Goal: Information Seeking & Learning: Learn about a topic

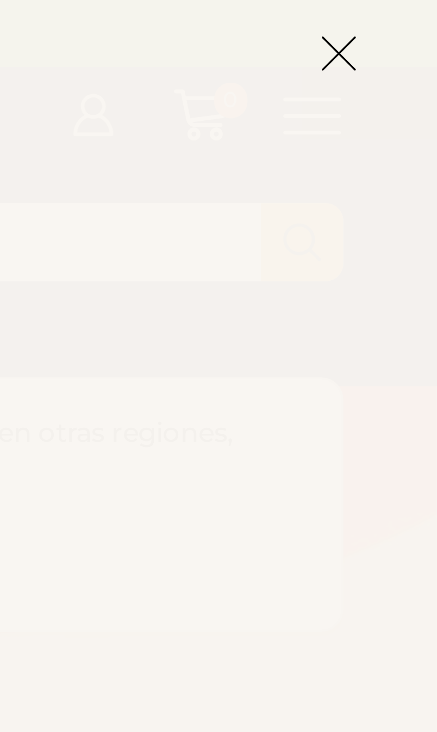
click at [409, 16] on icon at bounding box center [414, 13] width 10 height 10
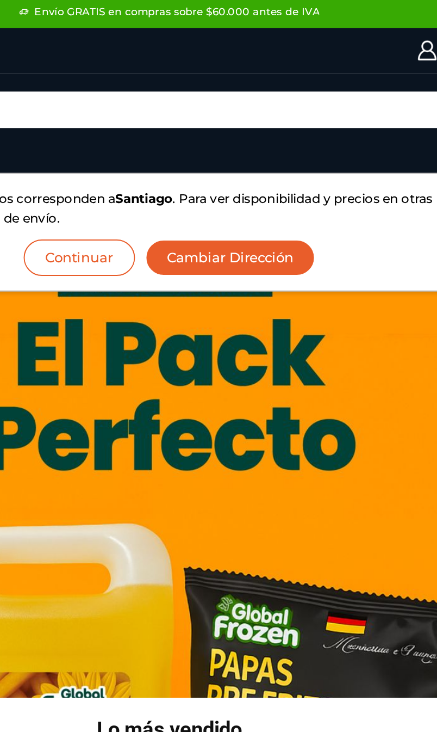
click at [206, 134] on button "Cambiar Dirección" at bounding box center [250, 136] width 89 height 19
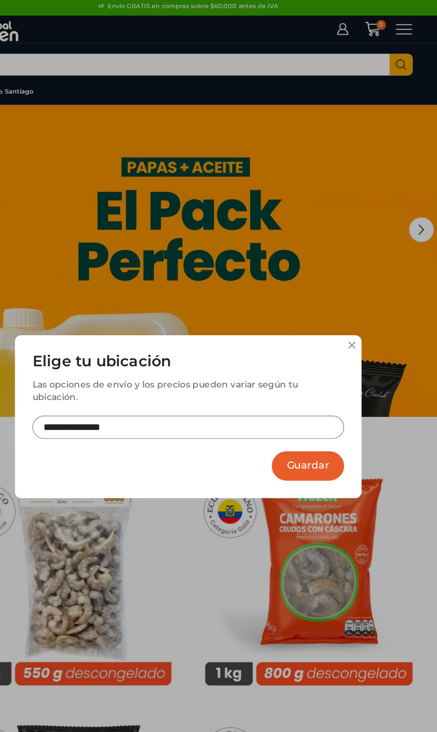
click at [207, 365] on input "**********" at bounding box center [219, 375] width 272 height 20
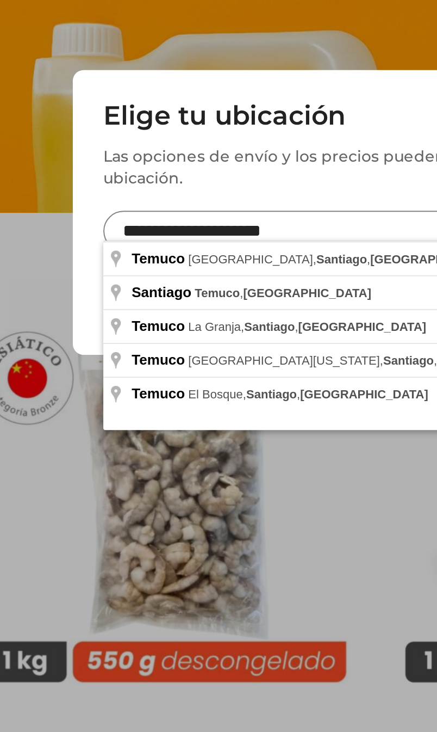
type input "**********"
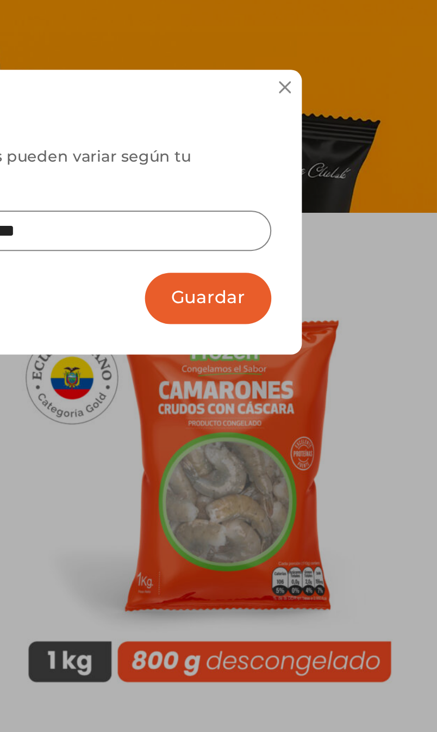
click at [358, 300] on button at bounding box center [361, 303] width 7 height 7
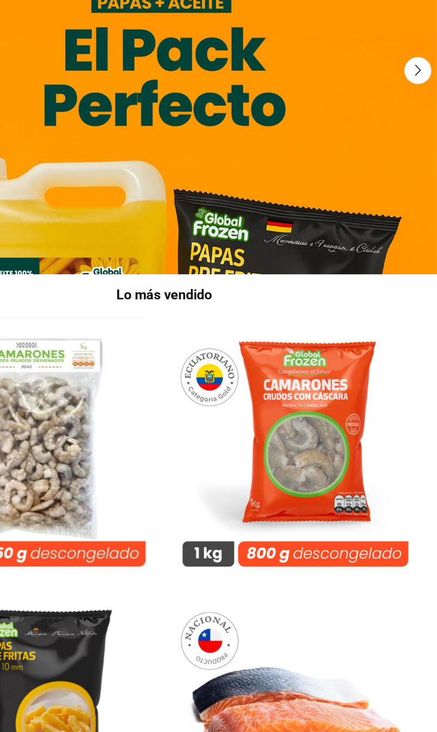
scroll to position [108, 0]
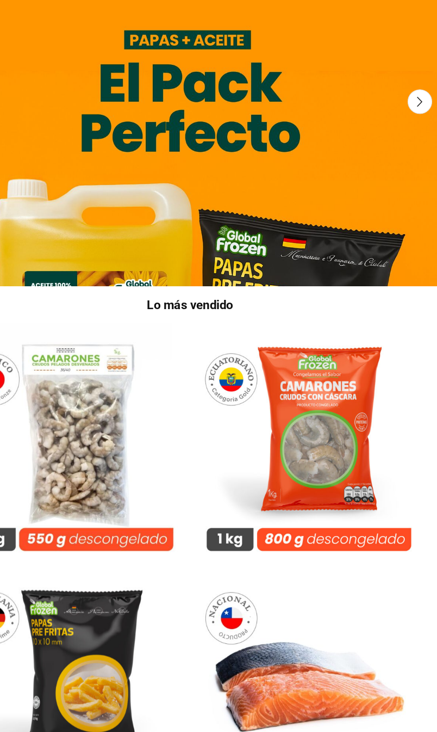
click at [295, 475] on img at bounding box center [324, 396] width 211 height 211
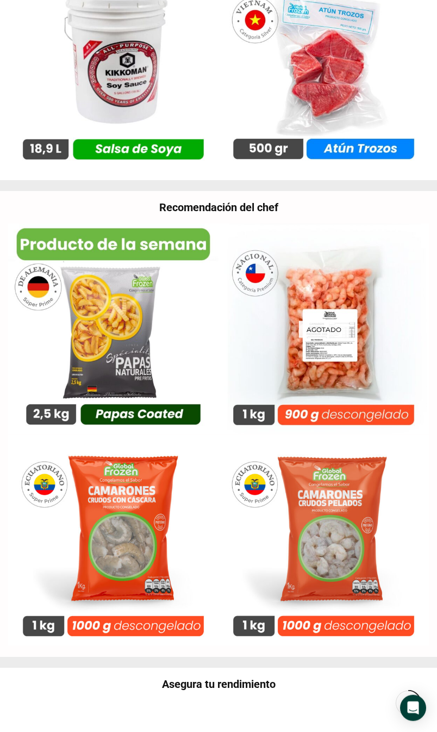
scroll to position [1605, 0]
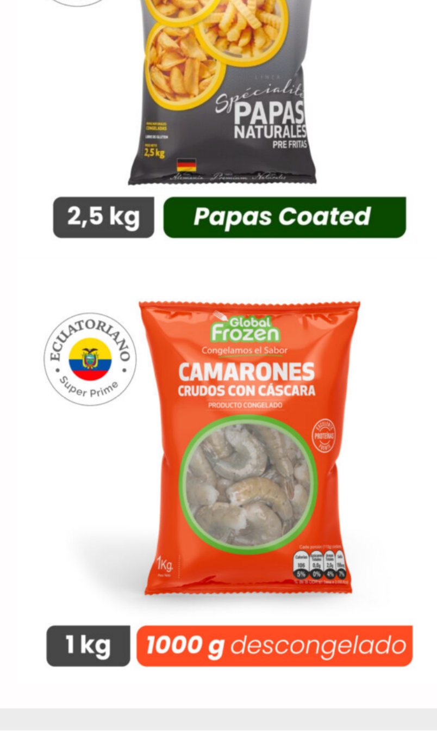
click at [141, 435] on img at bounding box center [113, 540] width 211 height 211
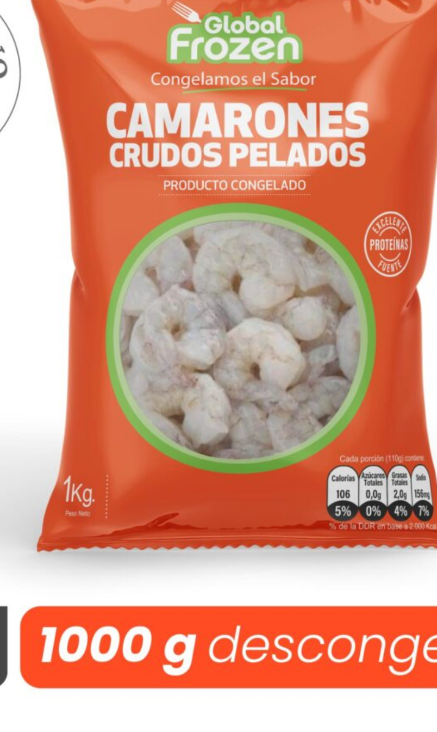
scroll to position [2051, 0]
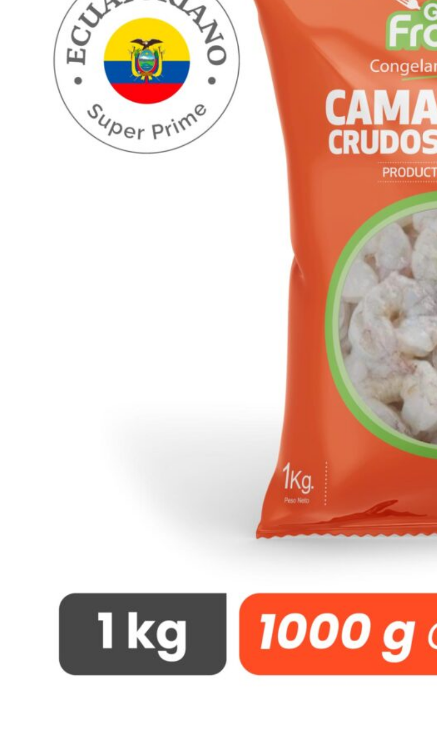
click at [146, 305] on img at bounding box center [218, 464] width 421 height 421
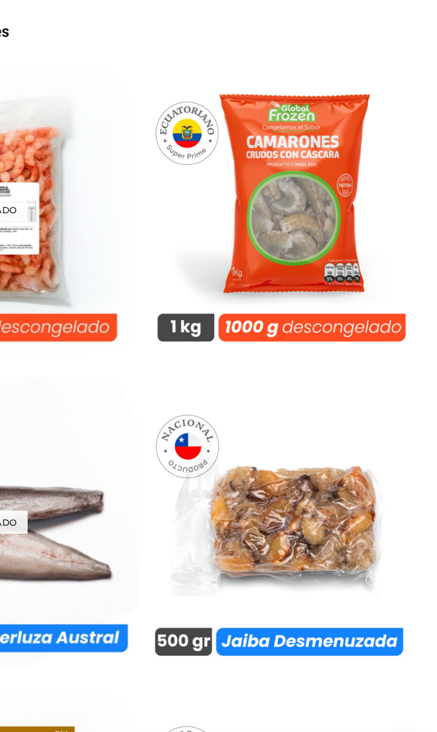
scroll to position [4742, 0]
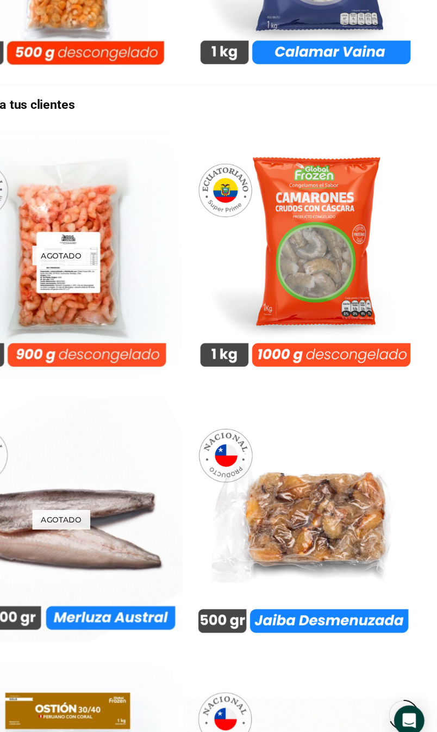
click at [289, 526] on img at bounding box center [324, 534] width 211 height 211
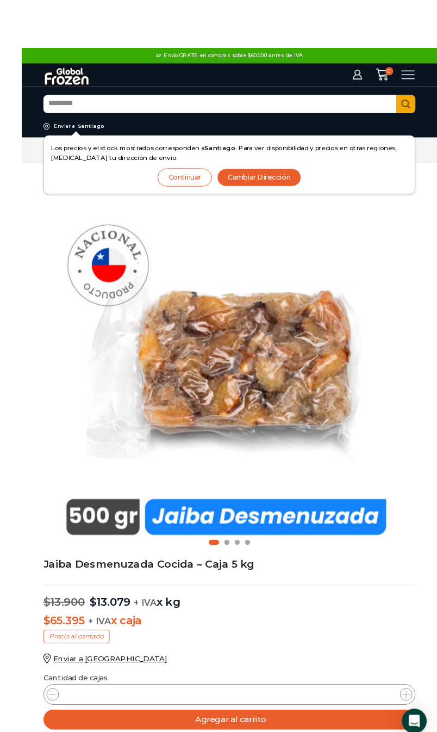
scroll to position [1, 0]
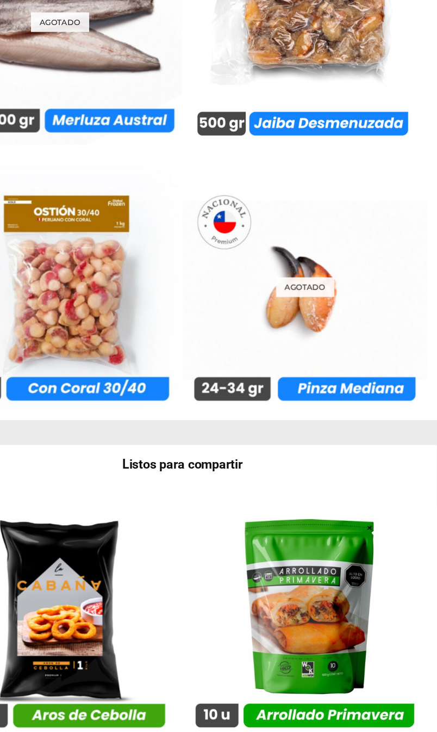
scroll to position [5241, 0]
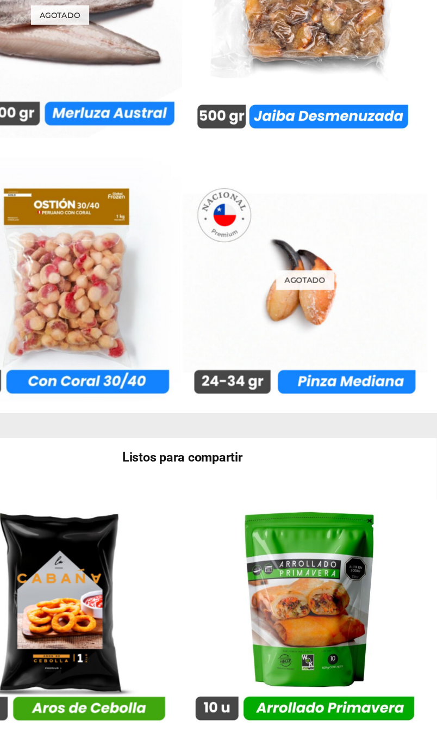
click at [92, 325] on img at bounding box center [113, 262] width 211 height 211
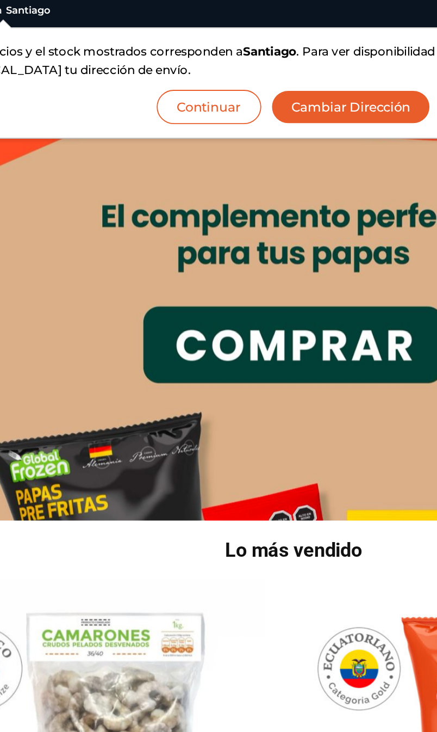
click at [206, 127] on button "Cambiar Dirección" at bounding box center [250, 136] width 89 height 19
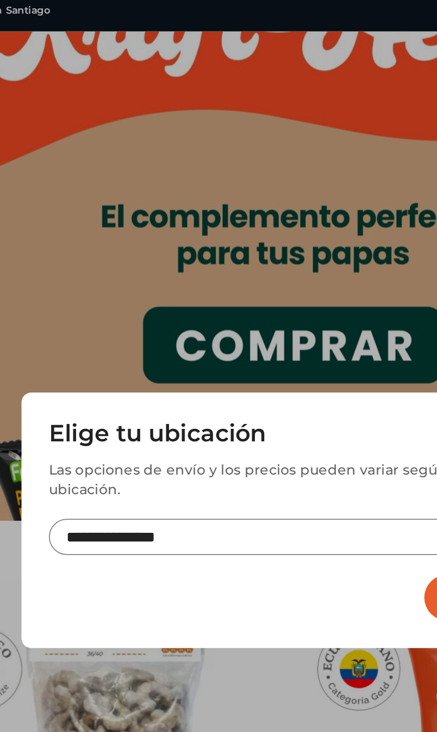
click at [154, 365] on input "**********" at bounding box center [219, 375] width 272 height 20
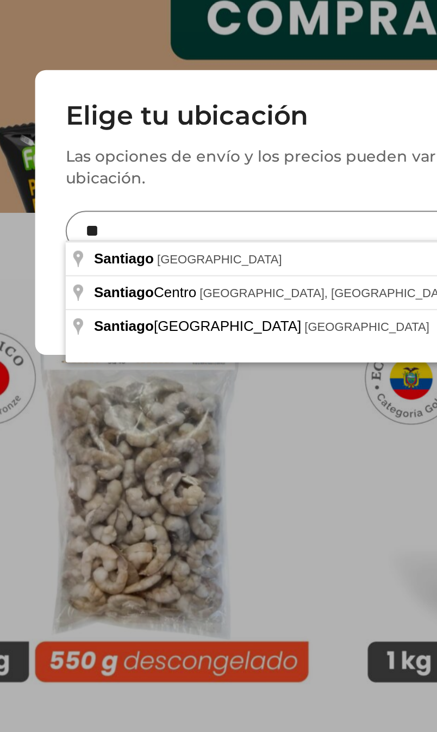
type input "*"
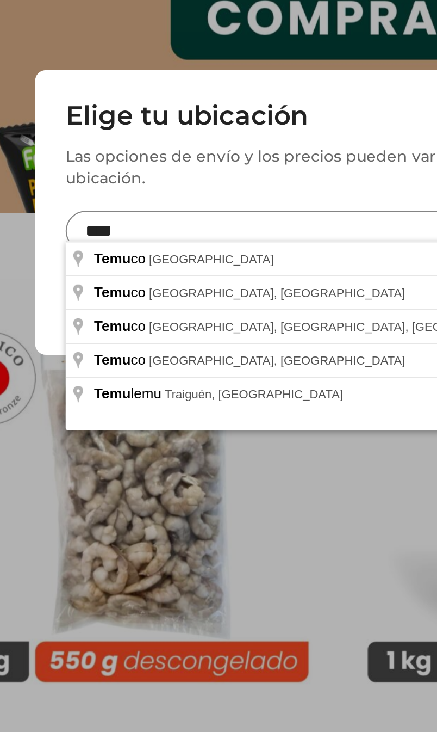
type input "**********"
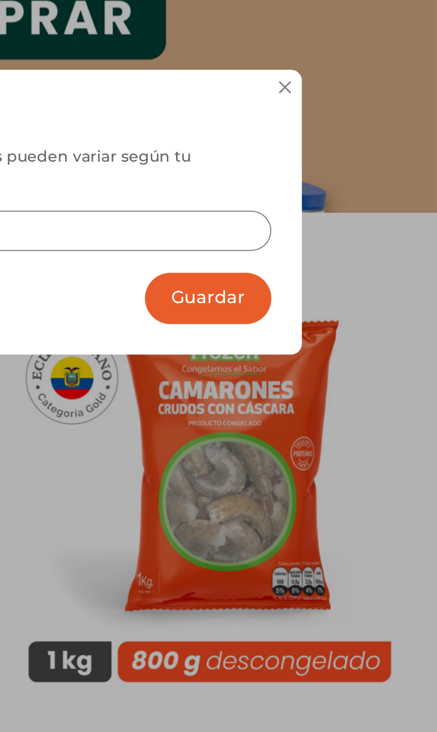
click at [292, 396] on button "Guardar" at bounding box center [323, 409] width 63 height 26
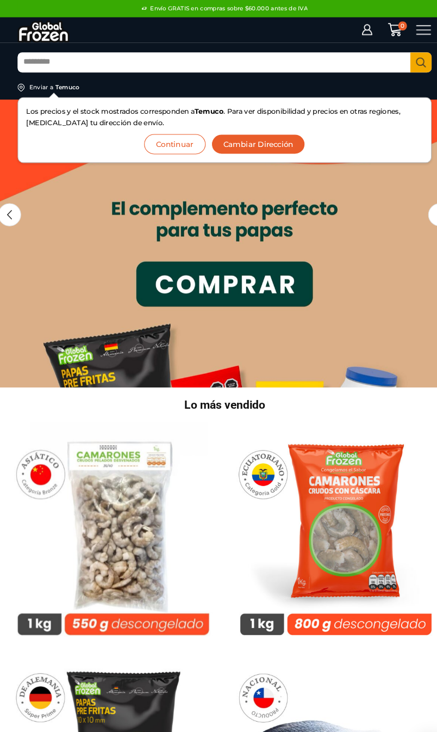
click at [262, 141] on button "Cambiar Dirección" at bounding box center [250, 136] width 89 height 19
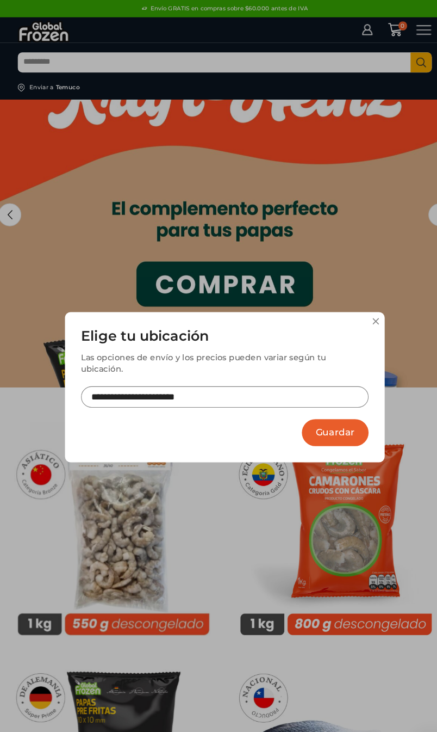
click at [324, 407] on button "Guardar" at bounding box center [323, 409] width 63 height 26
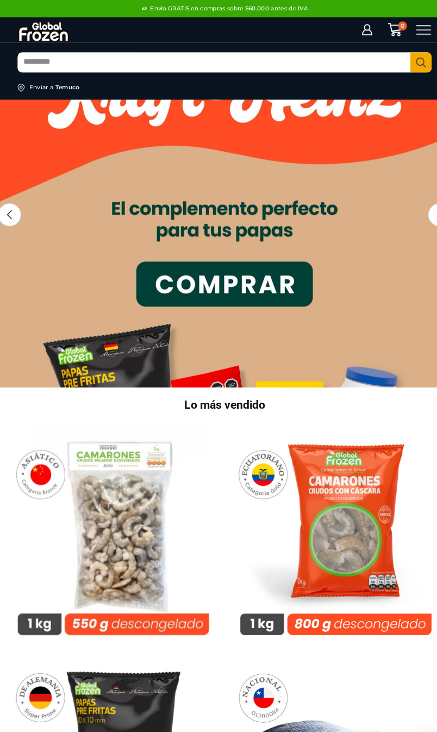
click at [12, 214] on div "Previous slide" at bounding box center [15, 203] width 22 height 22
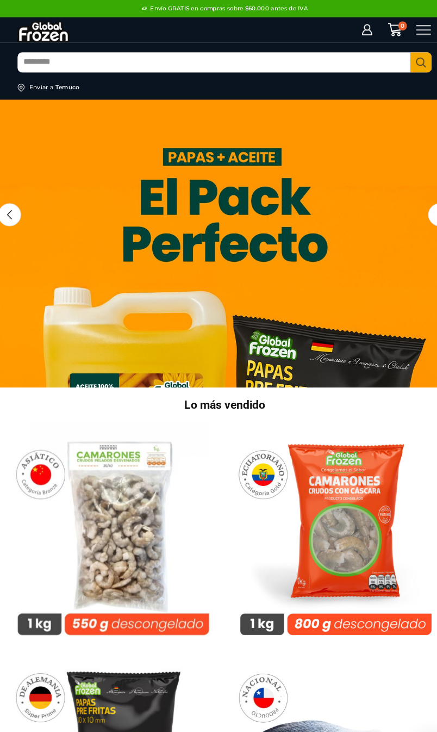
click at [18, 207] on div "Previous slide" at bounding box center [15, 203] width 22 height 22
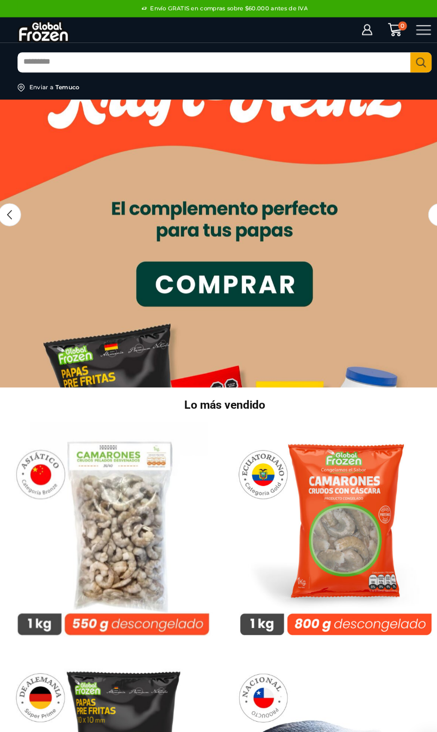
click at [405, 34] on icon at bounding box center [407, 28] width 15 height 15
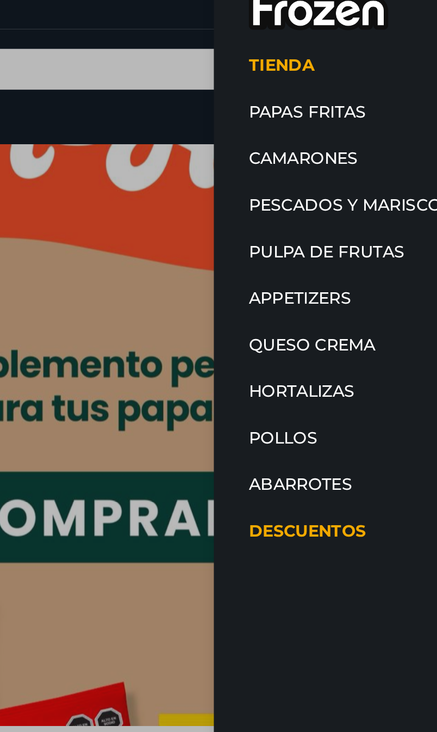
click at [290, 112] on link "Pescados y Mariscos" at bounding box center [355, 123] width 131 height 22
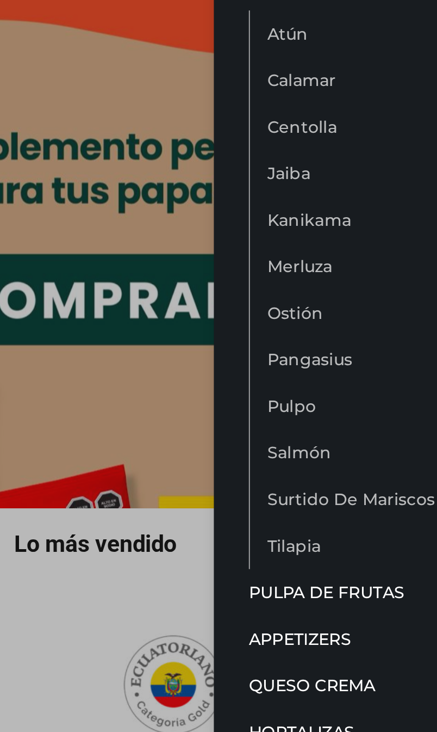
click at [299, 351] on link "Surtido de Mariscos" at bounding box center [360, 362] width 122 height 22
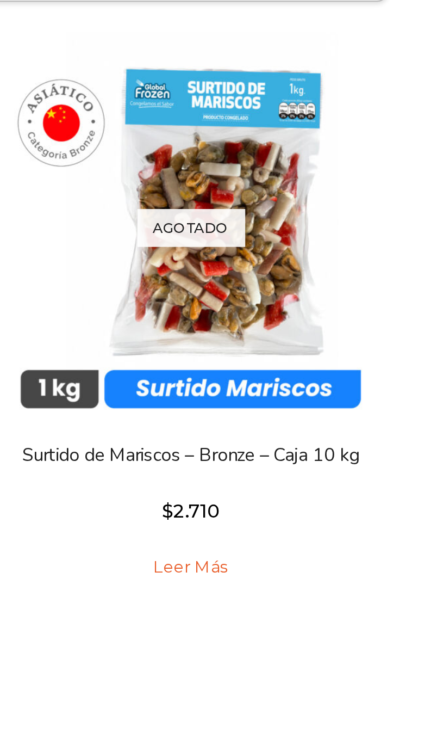
scroll to position [13, 0]
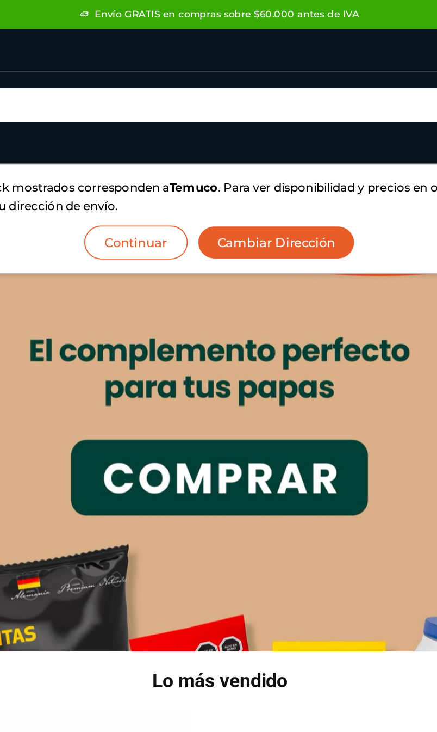
click at [143, 143] on button "Continuar" at bounding box center [172, 136] width 58 height 19
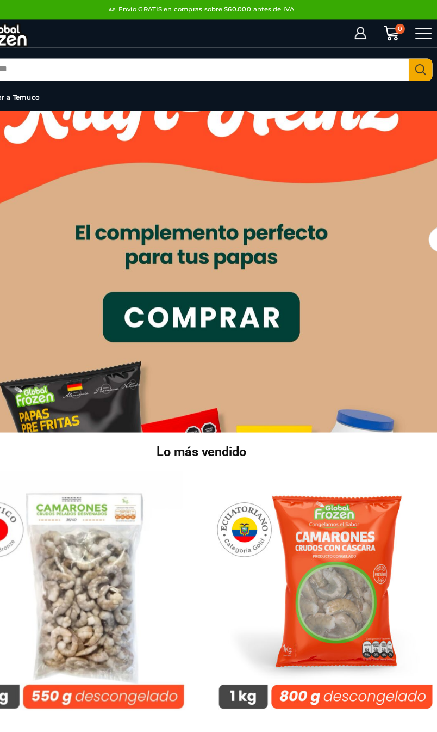
click at [400, 28] on icon at bounding box center [407, 28] width 14 height 9
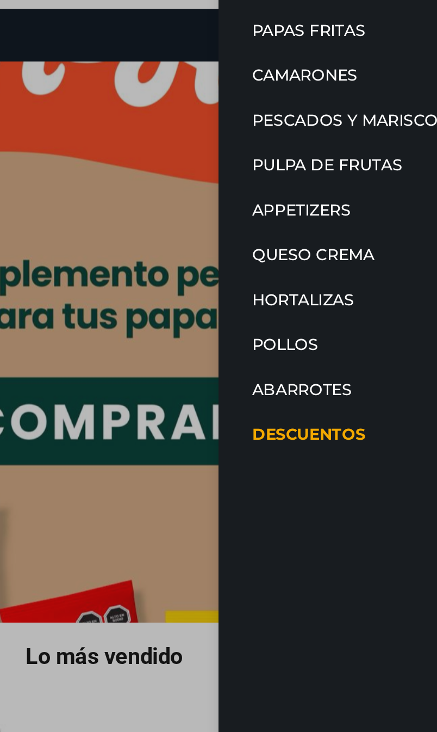
click at [290, 155] on link "Appetizers" at bounding box center [355, 166] width 131 height 22
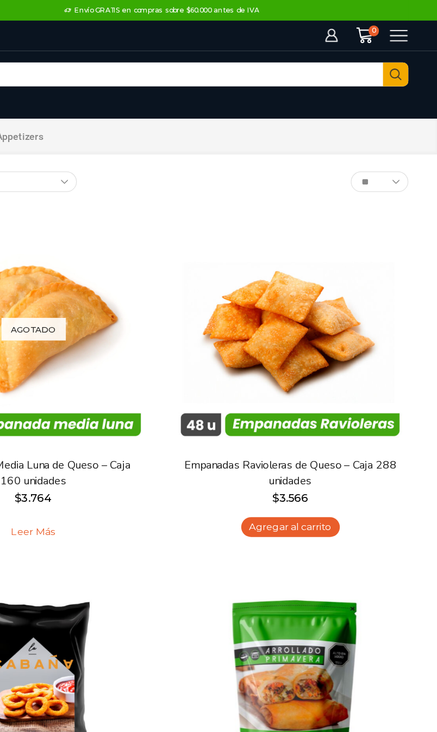
click at [400, 29] on icon at bounding box center [407, 28] width 15 height 15
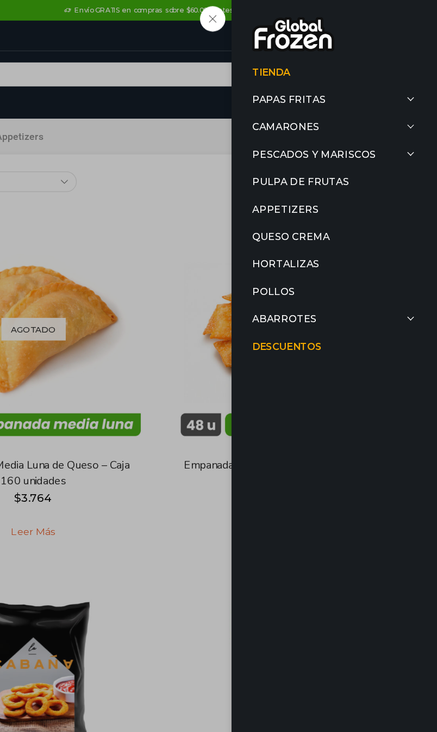
click at [290, 229] on link "Pollos" at bounding box center [355, 231] width 131 height 22
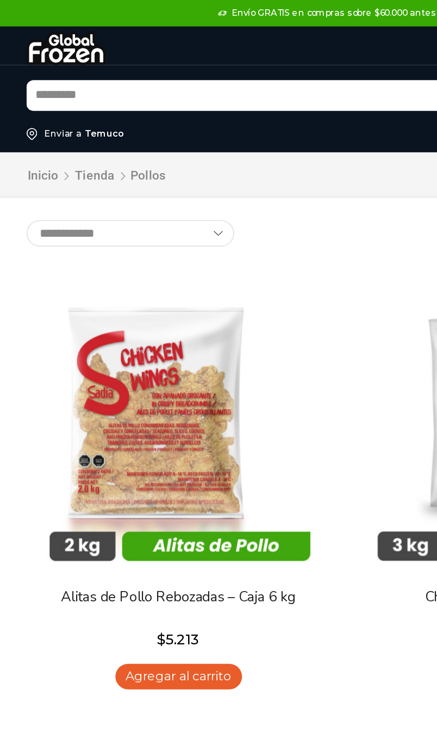
click at [91, 111] on h1 "Pollos" at bounding box center [98, 108] width 22 height 9
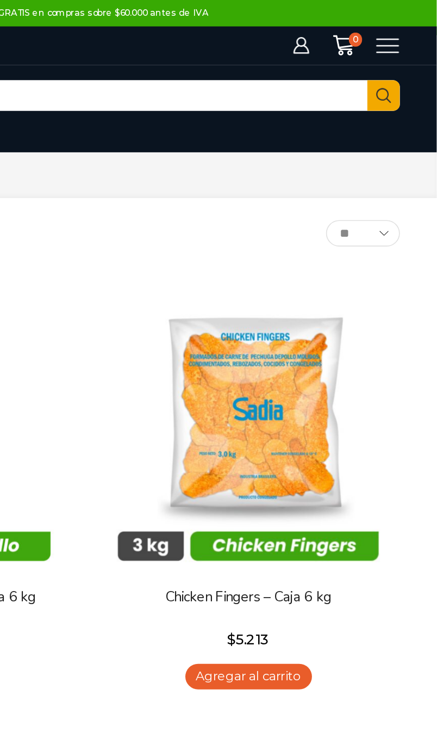
click at [400, 29] on icon at bounding box center [407, 28] width 15 height 15
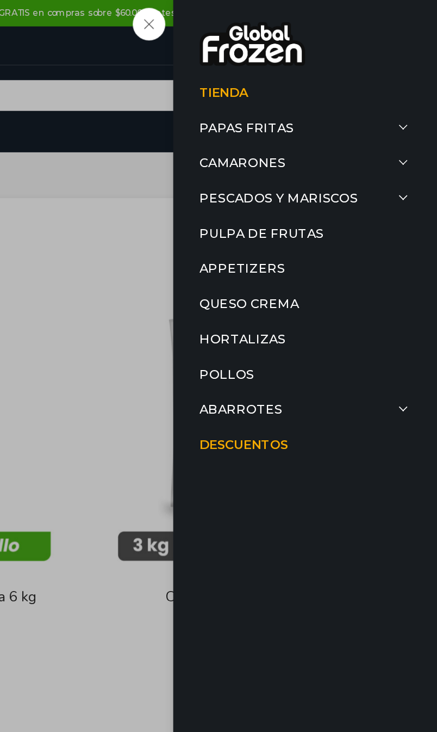
click at [290, 255] on link "Abarrotes" at bounding box center [355, 253] width 131 height 22
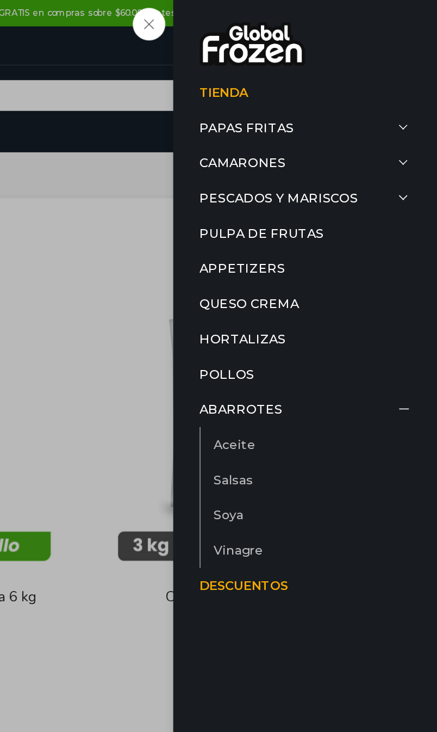
click at [290, 211] on link "Hortalizas" at bounding box center [355, 210] width 131 height 22
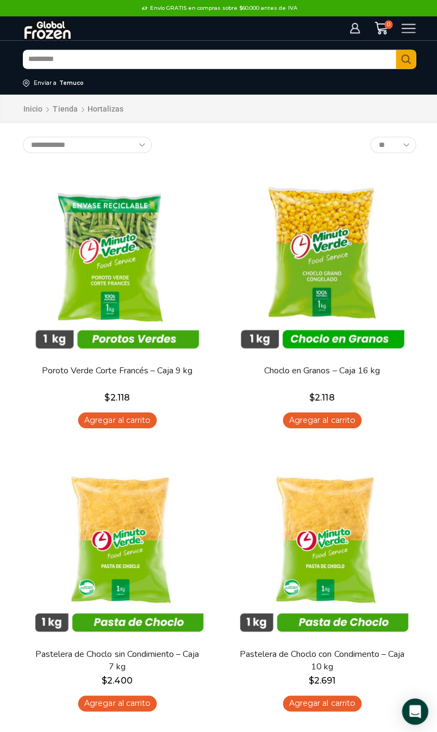
click at [420, 33] on div "Iniciar sesión Mi cuenta Login Register Iniciar sesión Por favor ingrese sus da…" at bounding box center [389, 28] width 68 height 15
click at [416, 33] on div "Iniciar sesión Mi cuenta Login Register Iniciar sesión Por favor ingrese sus da…" at bounding box center [388, 28] width 60 height 15
click at [390, 23] on span "0" at bounding box center [387, 24] width 9 height 9
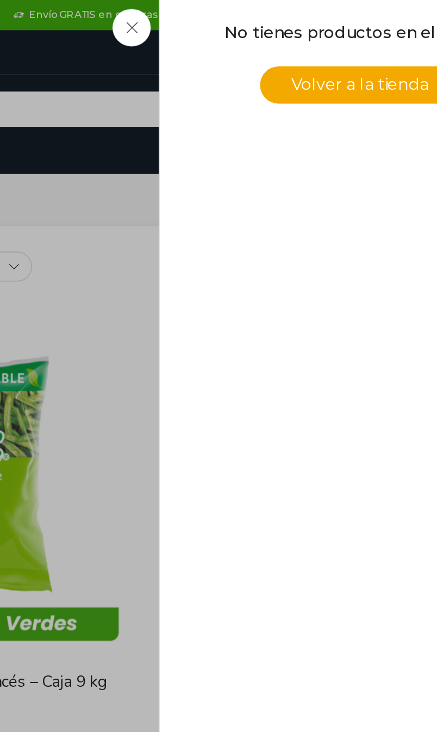
click at [292, 46] on span "Volver a la tienda" at bounding box center [329, 45] width 75 height 10
click at [367, 21] on div "0 Carrito 0 0 Shopping Cart No tienes productos en el carrito. Volver a la tien…" at bounding box center [379, 28] width 24 height 14
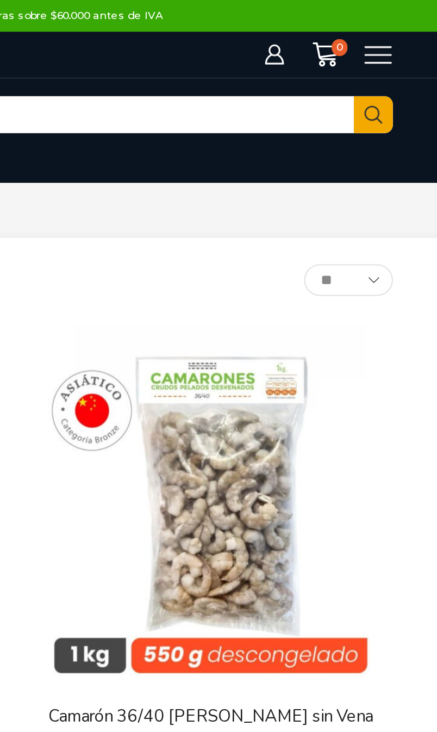
click at [400, 23] on icon at bounding box center [407, 28] width 15 height 15
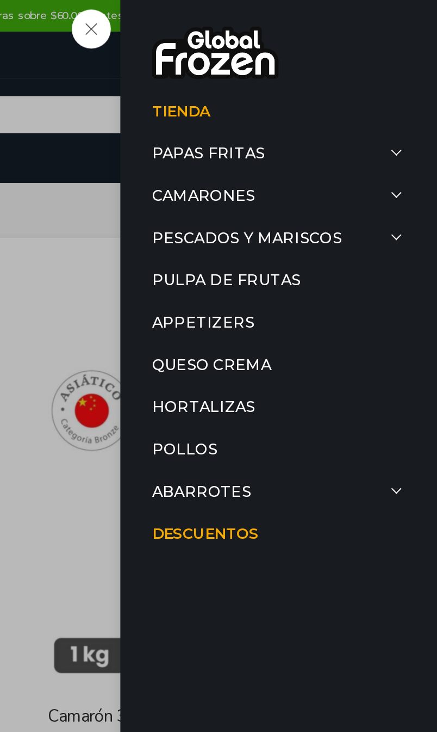
click at [290, 128] on link "Pescados y Mariscos" at bounding box center [355, 123] width 131 height 22
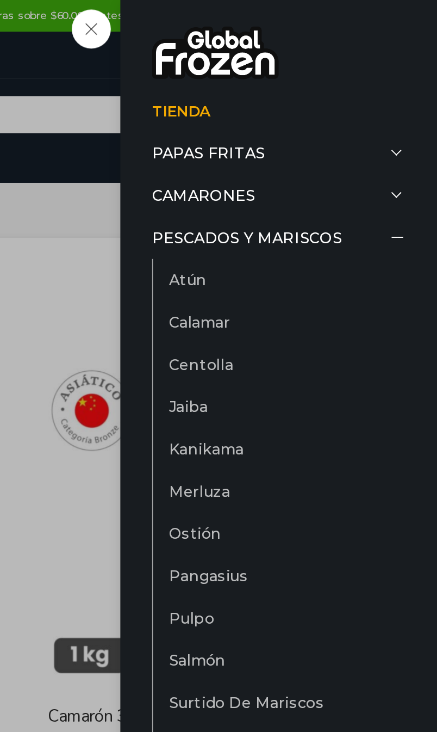
click at [299, 190] on link "Centolla" at bounding box center [360, 188] width 122 height 22
click at [400, 36] on div "Tienda Papas Fritas Papas Bastón Papas Especiales Camarones Camarones Crudos Pe…" at bounding box center [407, 28] width 15 height 15
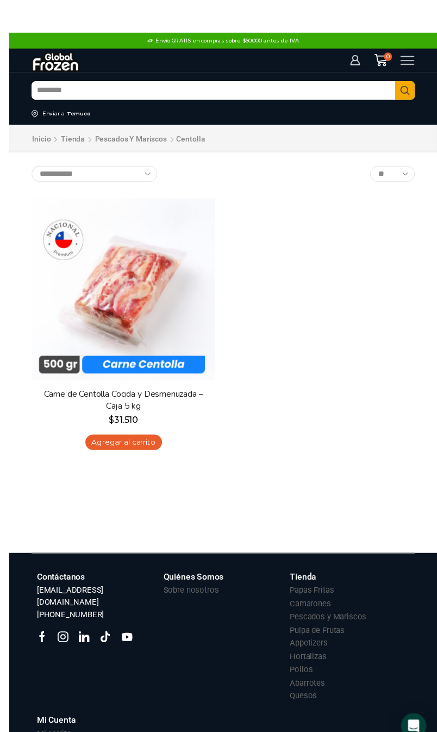
scroll to position [7, 0]
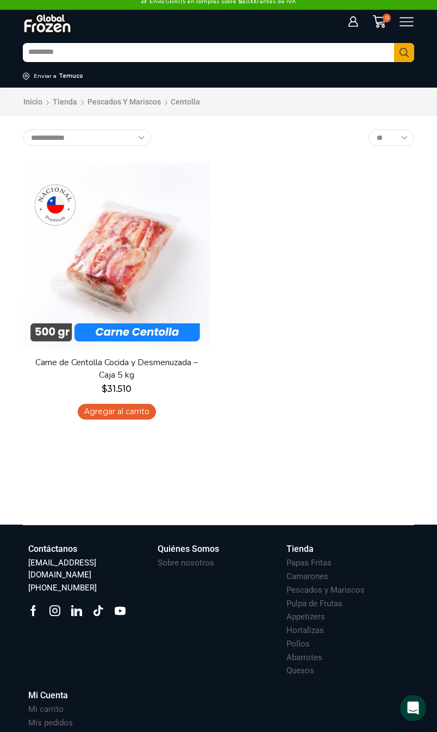
click at [410, 29] on icon at bounding box center [407, 22] width 15 height 15
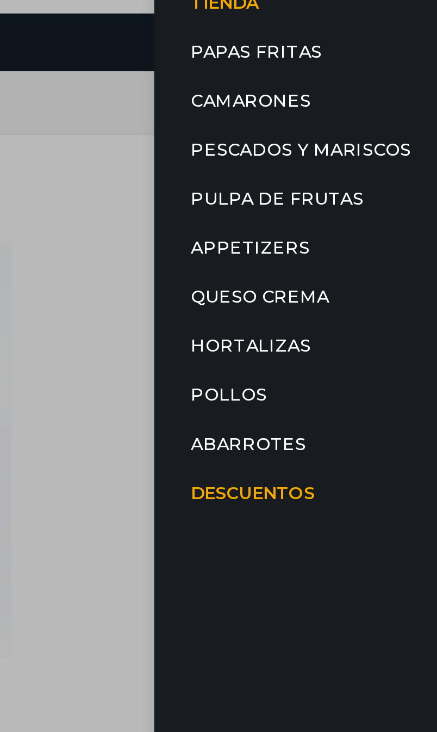
click at [290, 112] on link "Pescados y Mariscos" at bounding box center [355, 123] width 131 height 22
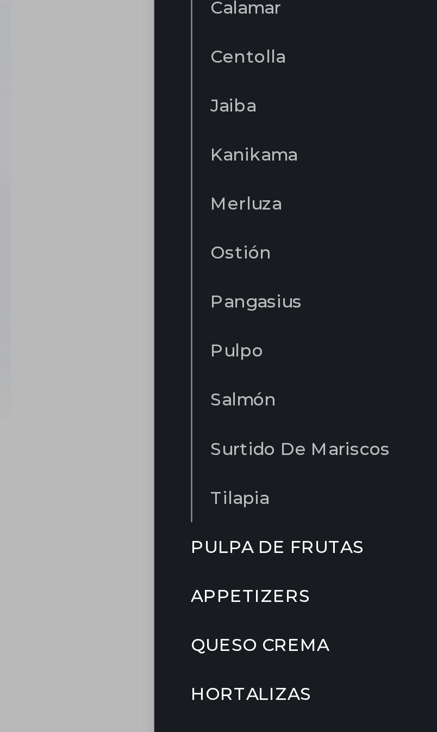
click at [299, 307] on link "Pulpo" at bounding box center [360, 318] width 122 height 22
click at [400, 29] on div "Tienda Papas Fritas Papas Bastón Papas Especiales Camarones Camarones Crudos Pe…" at bounding box center [407, 22] width 15 height 15
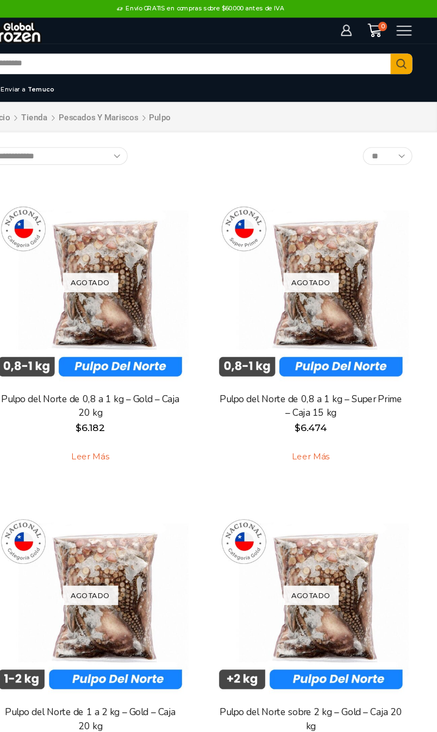
click at [374, 36] on div "Iniciar sesión Mi cuenta Login Register Iniciar sesión Por favor ingrese sus da…" at bounding box center [219, 28] width 408 height 24
click at [386, 39] on div "Iniciar sesión Mi cuenta Login Register Iniciar sesión Por favor ingrese sus da…" at bounding box center [219, 28] width 408 height 24
click at [383, 20] on span "0" at bounding box center [387, 24] width 9 height 9
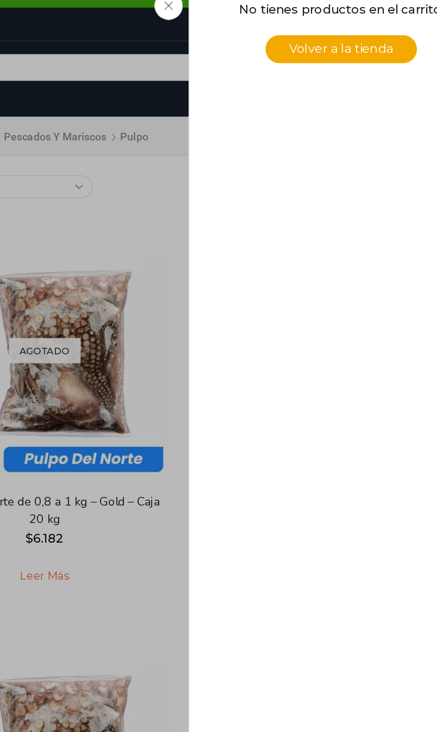
click at [275, 43] on link "Volver a la tienda" at bounding box center [329, 46] width 108 height 20
click at [292, 40] on span "Volver a la tienda" at bounding box center [329, 45] width 75 height 10
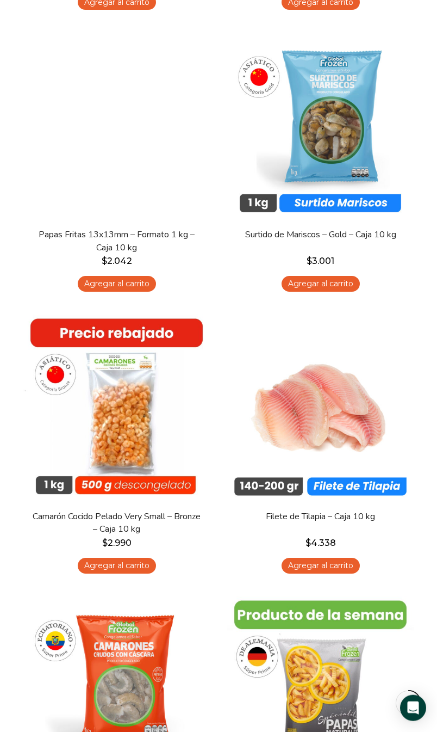
scroll to position [1262, 0]
